Goal: Transaction & Acquisition: Purchase product/service

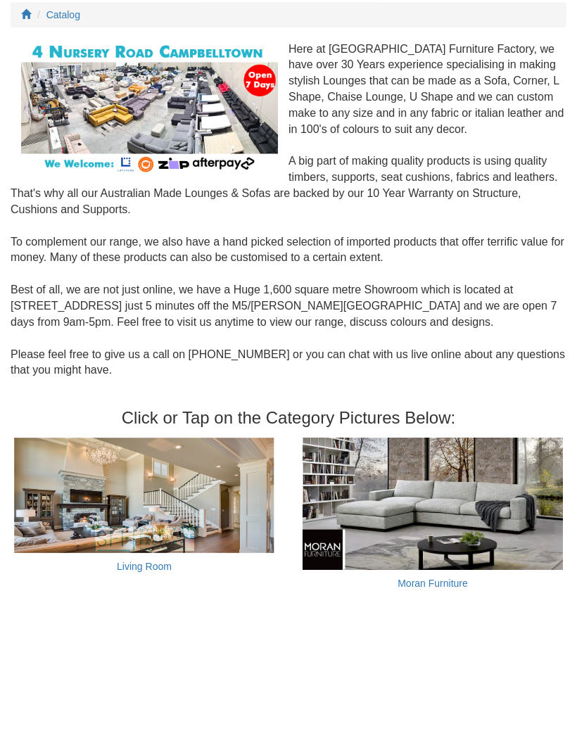
scroll to position [154, 0]
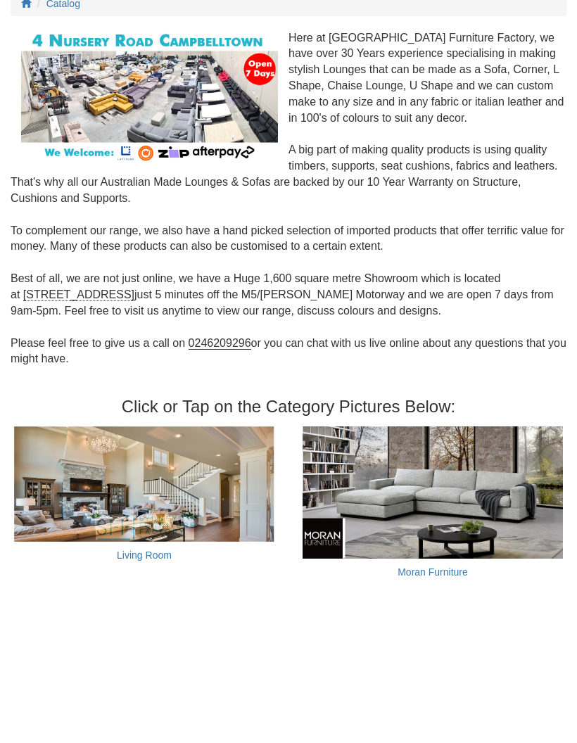
click at [202, 498] on img at bounding box center [144, 483] width 260 height 115
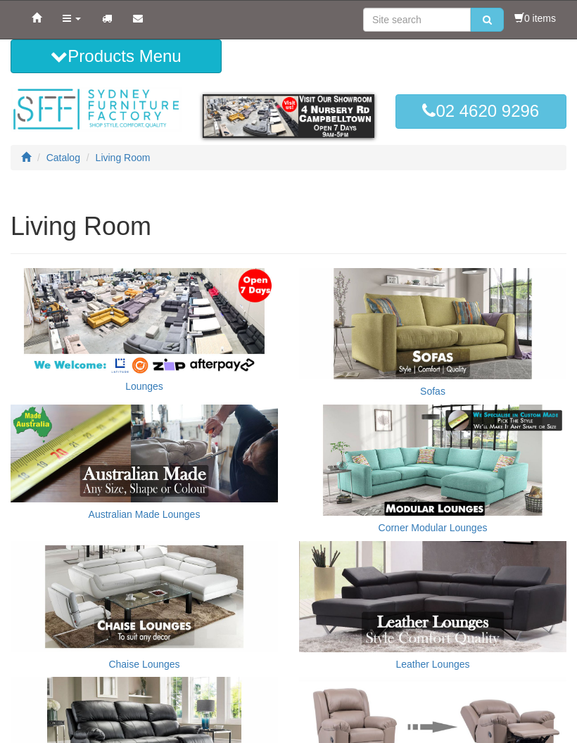
click at [173, 341] on img at bounding box center [144, 321] width 267 height 106
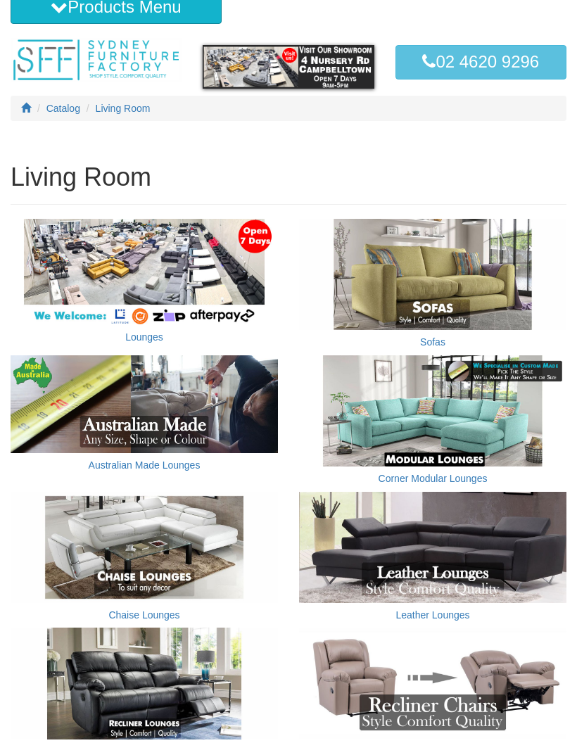
scroll to position [50, 0]
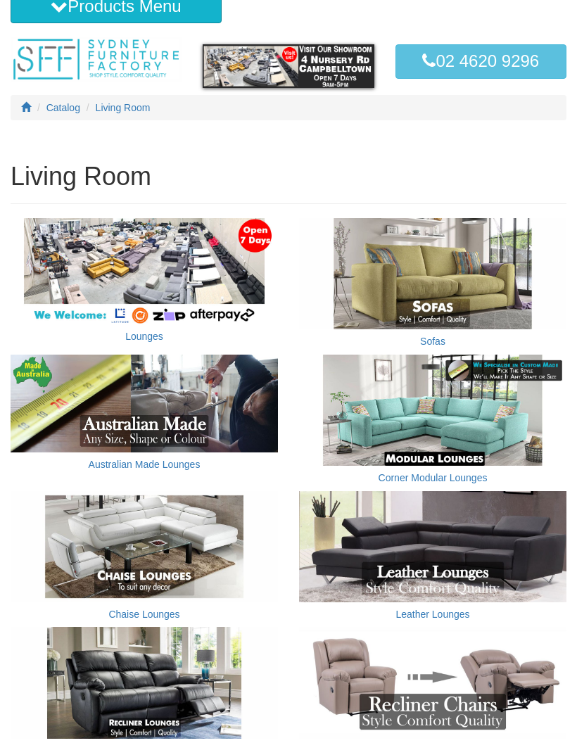
click at [491, 417] on img at bounding box center [432, 409] width 267 height 111
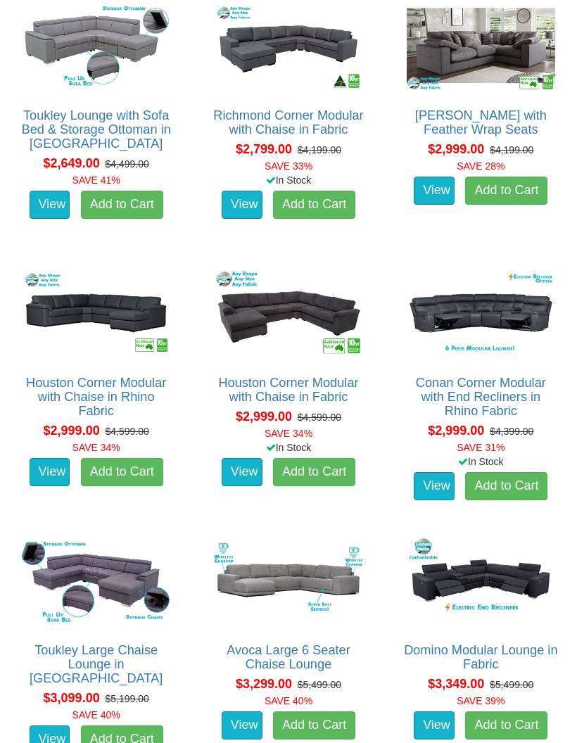
scroll to position [1596, 0]
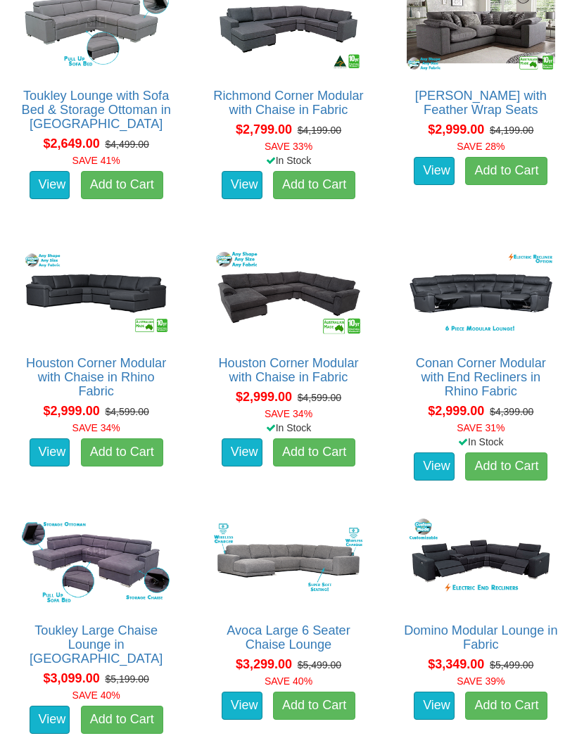
click at [118, 540] on img at bounding box center [95, 561] width 155 height 96
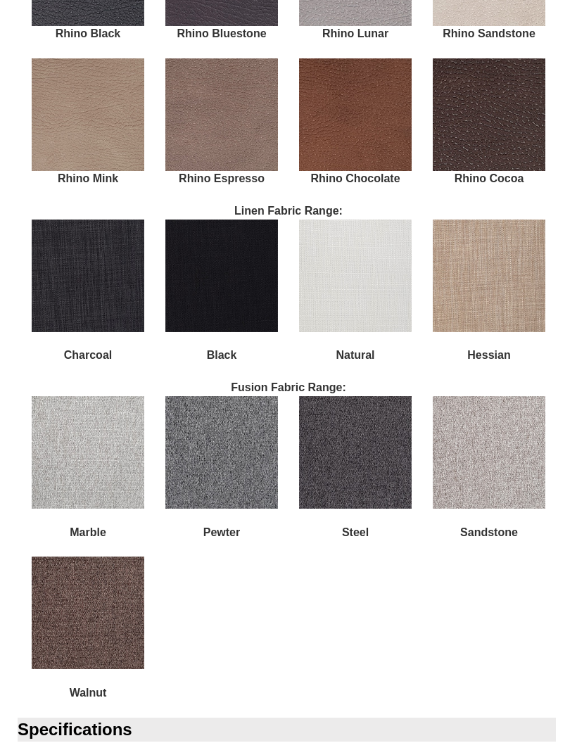
scroll to position [1927, 0]
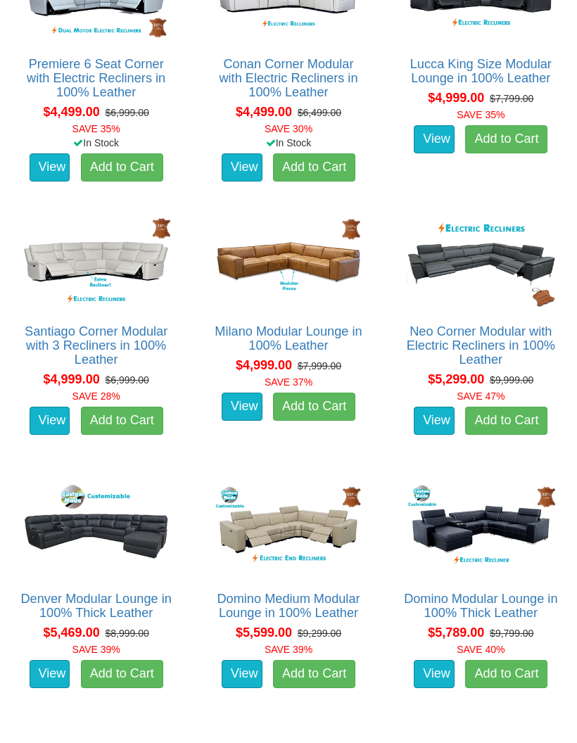
scroll to position [3240, 0]
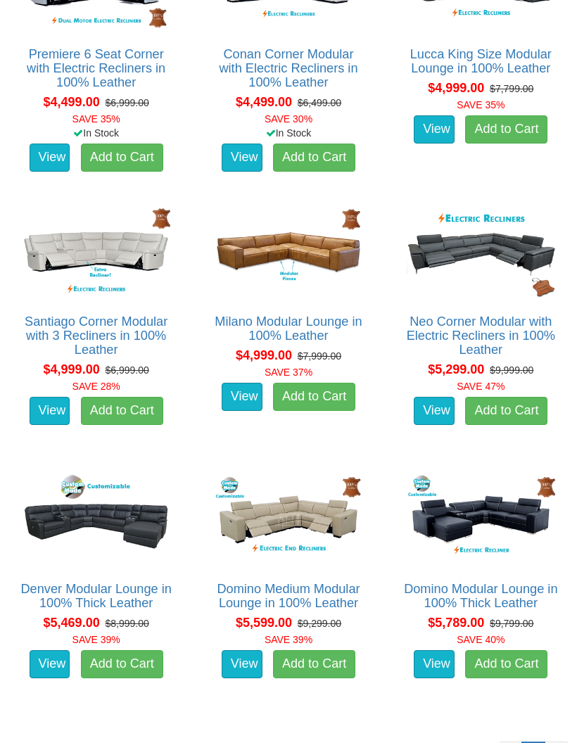
click at [513, 488] on img at bounding box center [480, 520] width 155 height 96
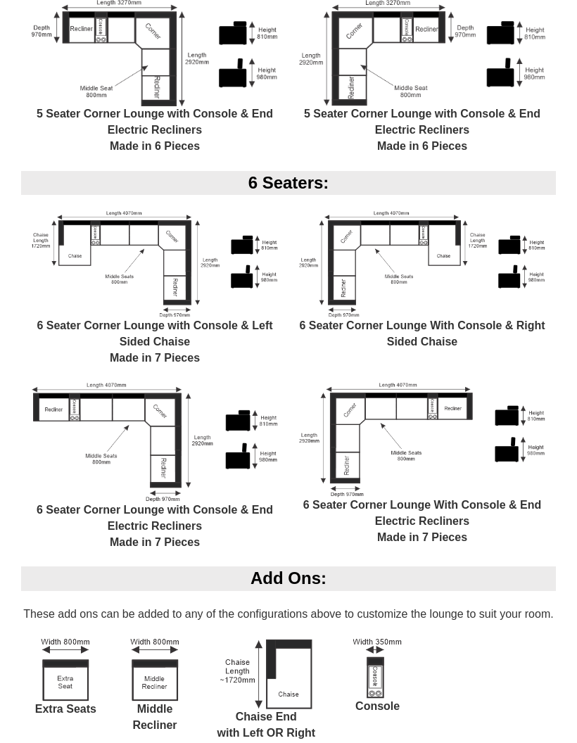
scroll to position [1459, 0]
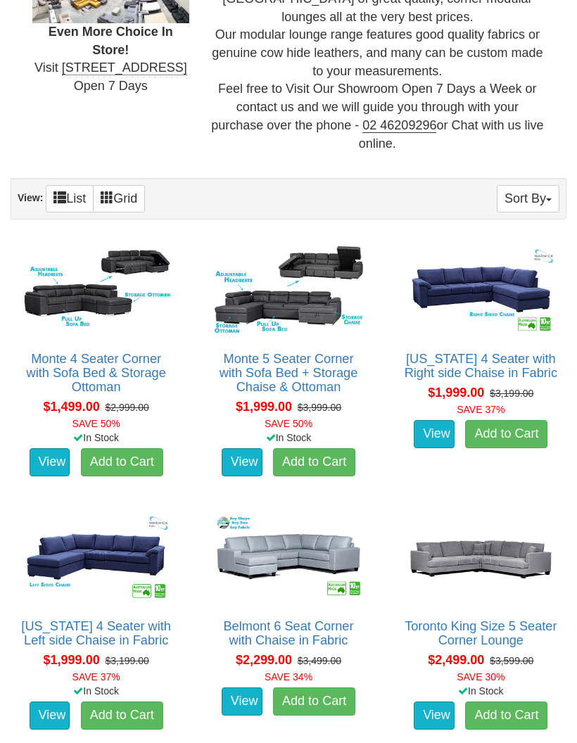
scroll to position [532, 0]
click at [324, 283] on img at bounding box center [287, 289] width 155 height 96
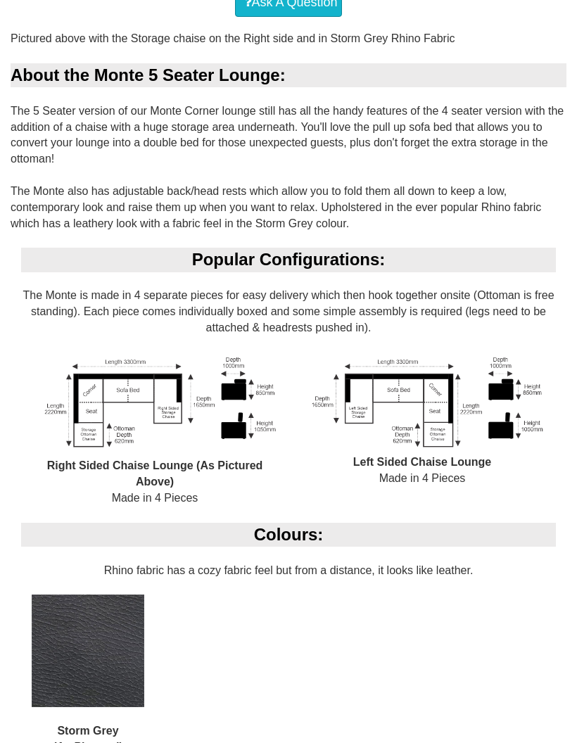
scroll to position [832, 0]
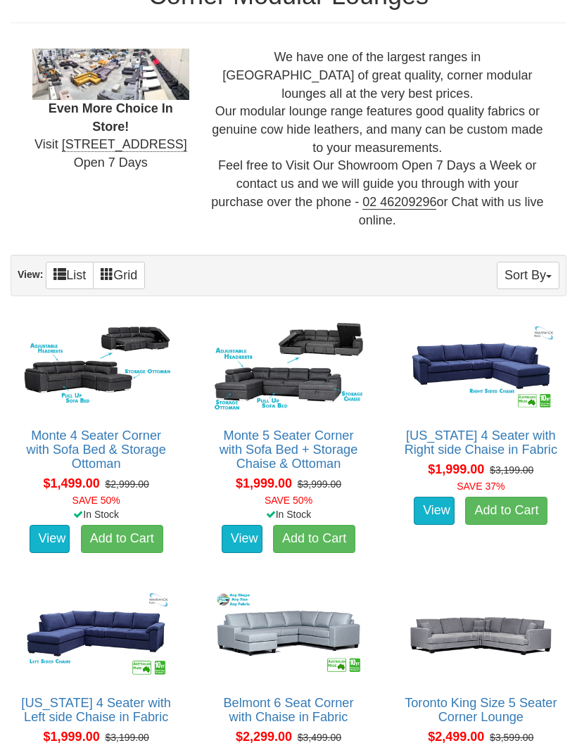
scroll to position [454, 0]
